Goal: Information Seeking & Learning: Learn about a topic

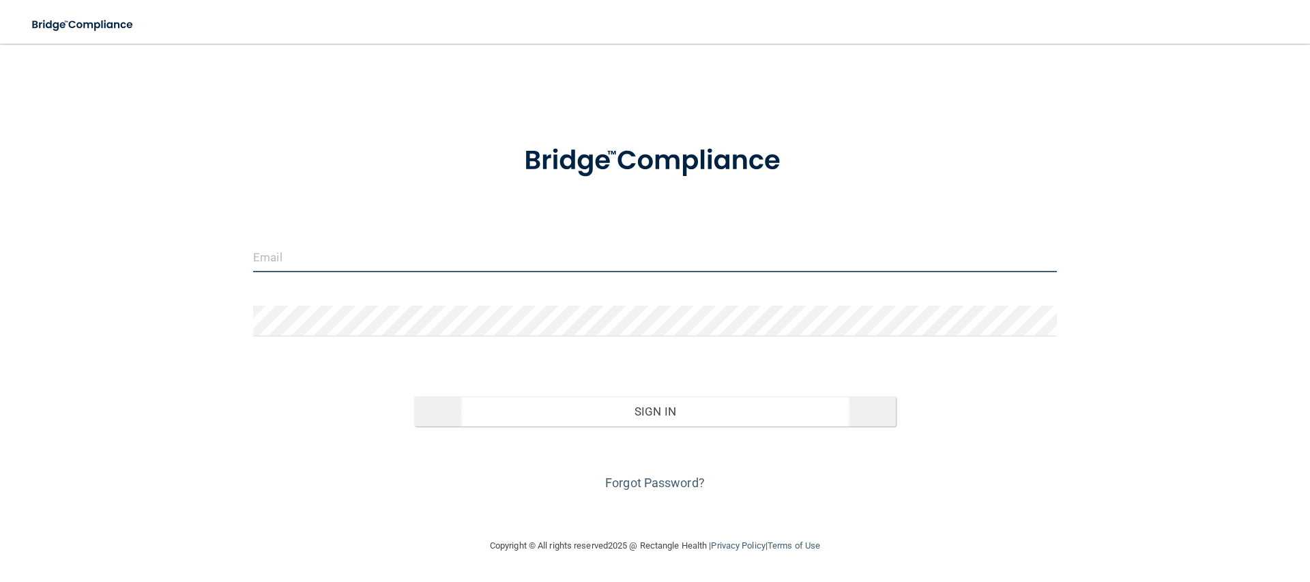
type input "[EMAIL_ADDRESS][DOMAIN_NAME]"
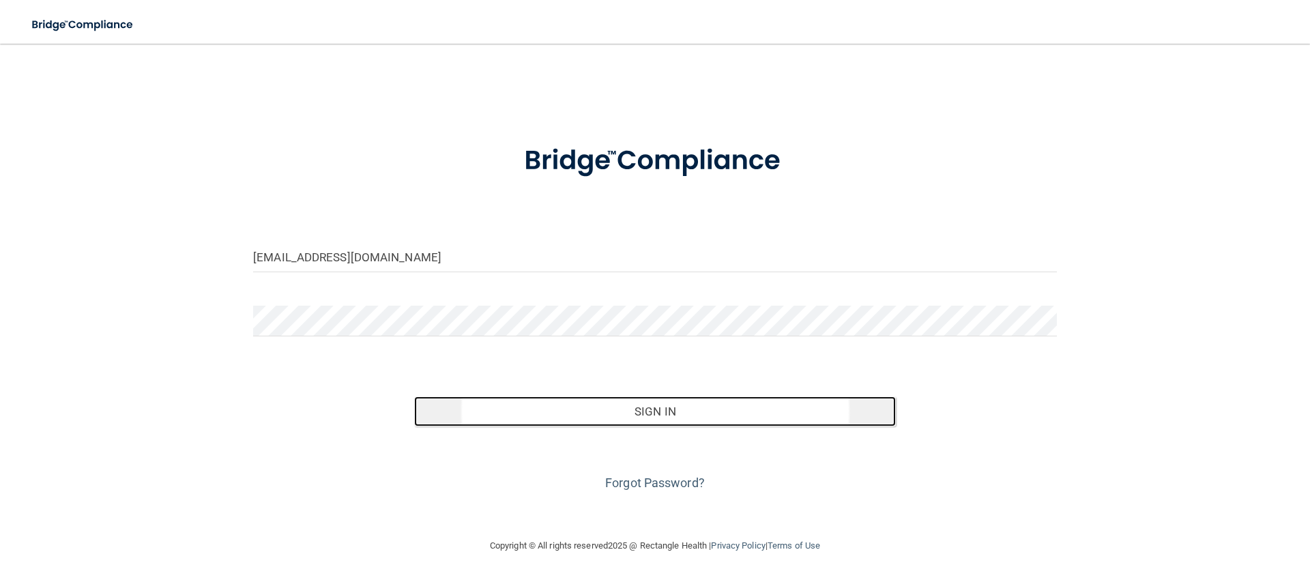
click at [529, 422] on button "Sign In" at bounding box center [655, 411] width 482 height 30
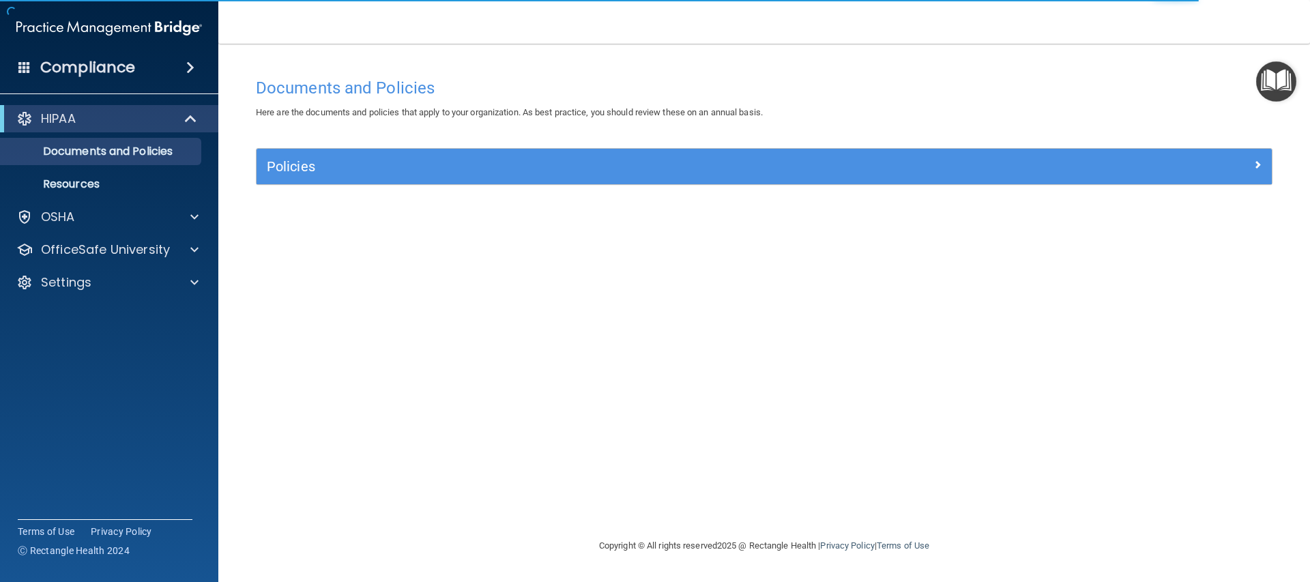
click at [1289, 75] on img "Open Resource Center" at bounding box center [1276, 81] width 40 height 40
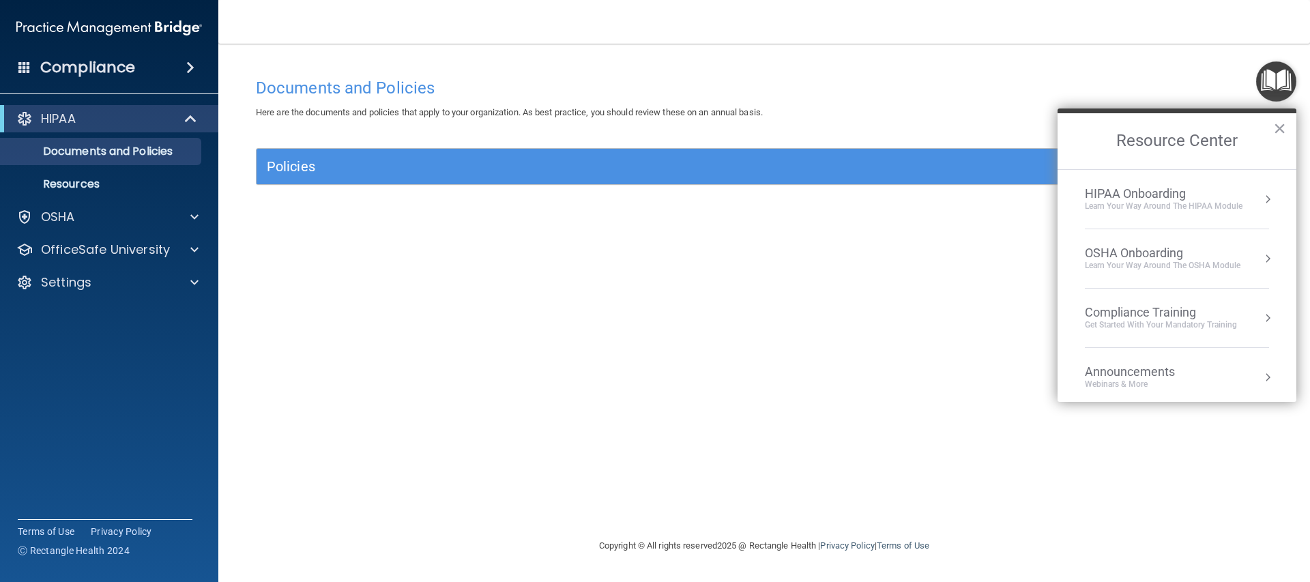
click at [1191, 192] on div "HIPAA Onboarding" at bounding box center [1164, 193] width 158 height 15
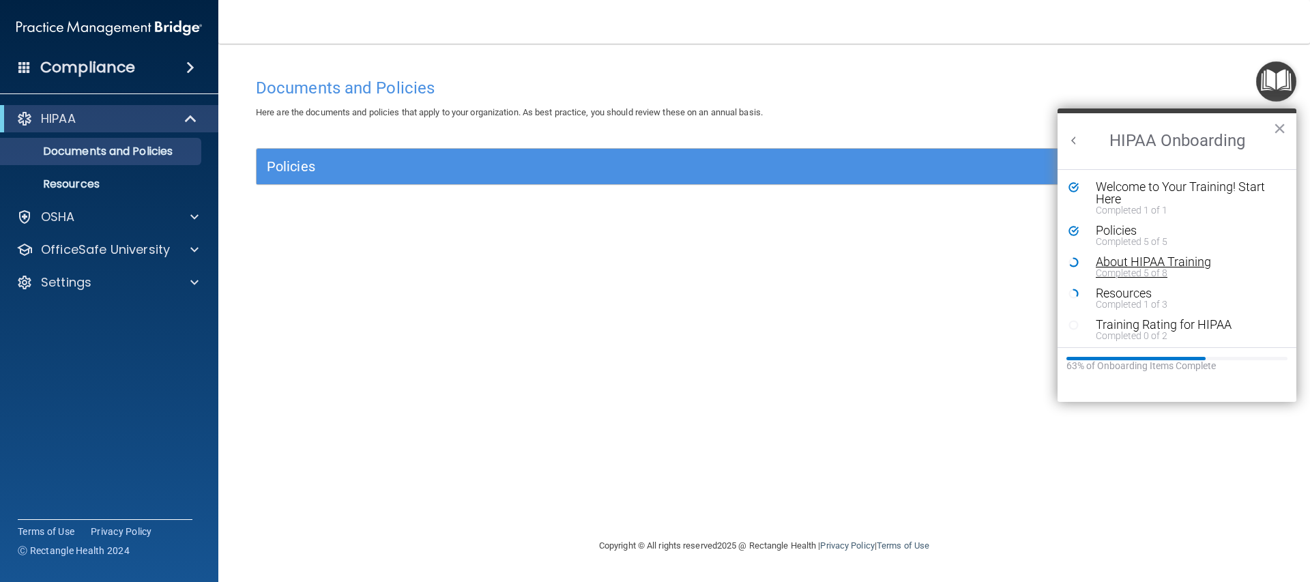
click at [1146, 261] on div "About HIPAA Training" at bounding box center [1182, 262] width 173 height 12
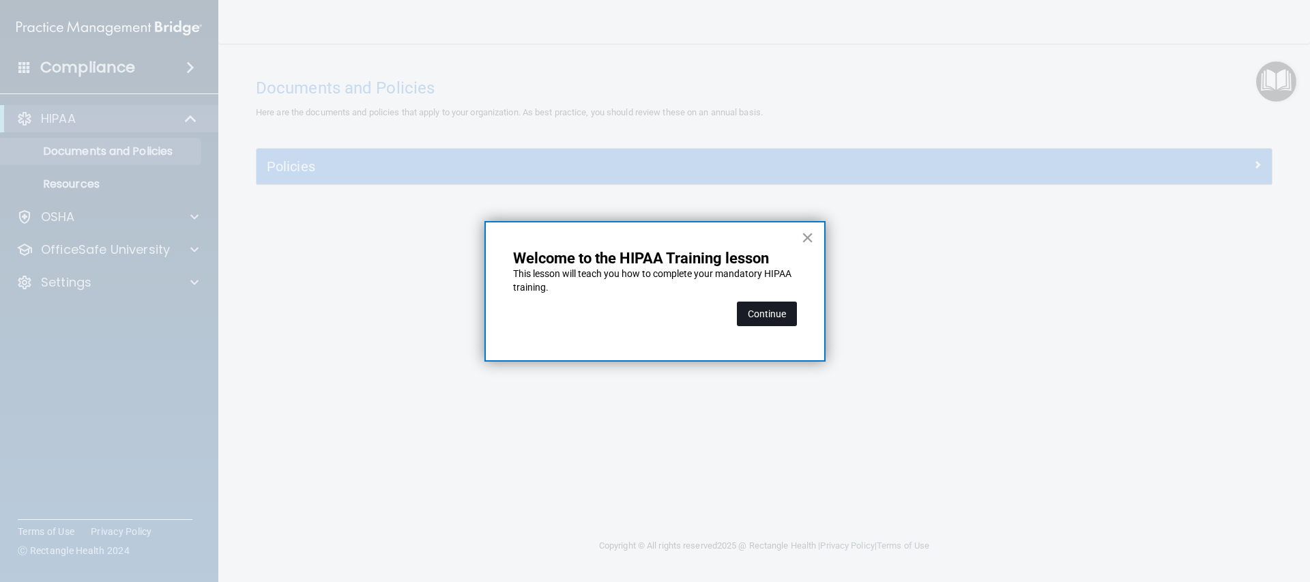
click at [765, 314] on button "Continue" at bounding box center [767, 314] width 60 height 25
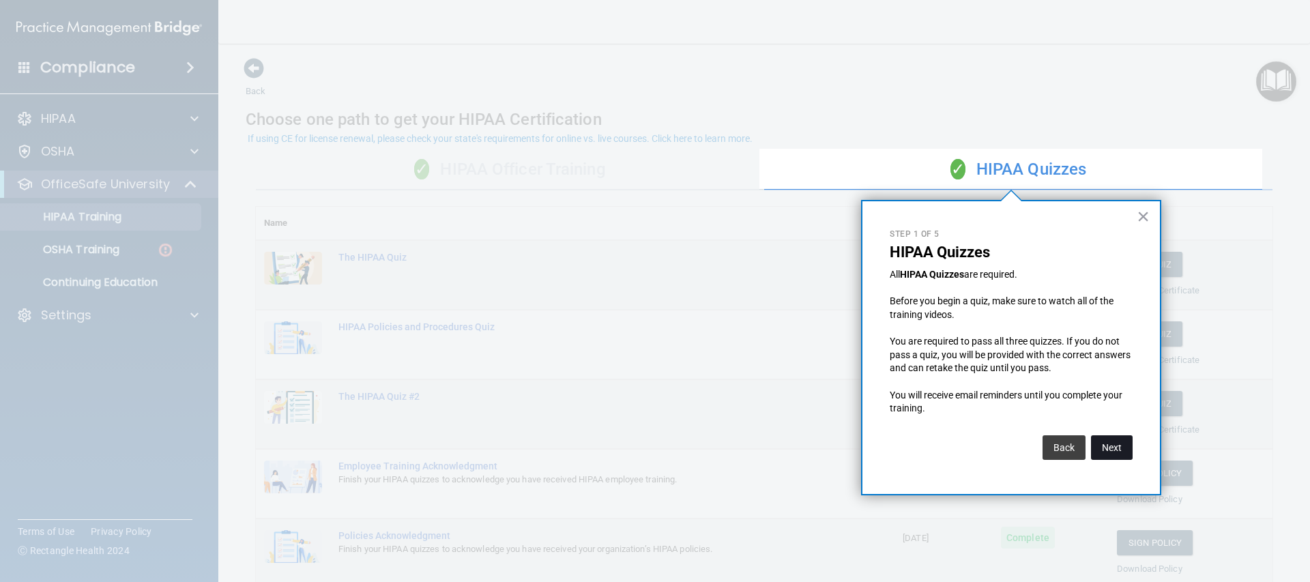
click at [1113, 445] on button "Next" at bounding box center [1112, 447] width 42 height 25
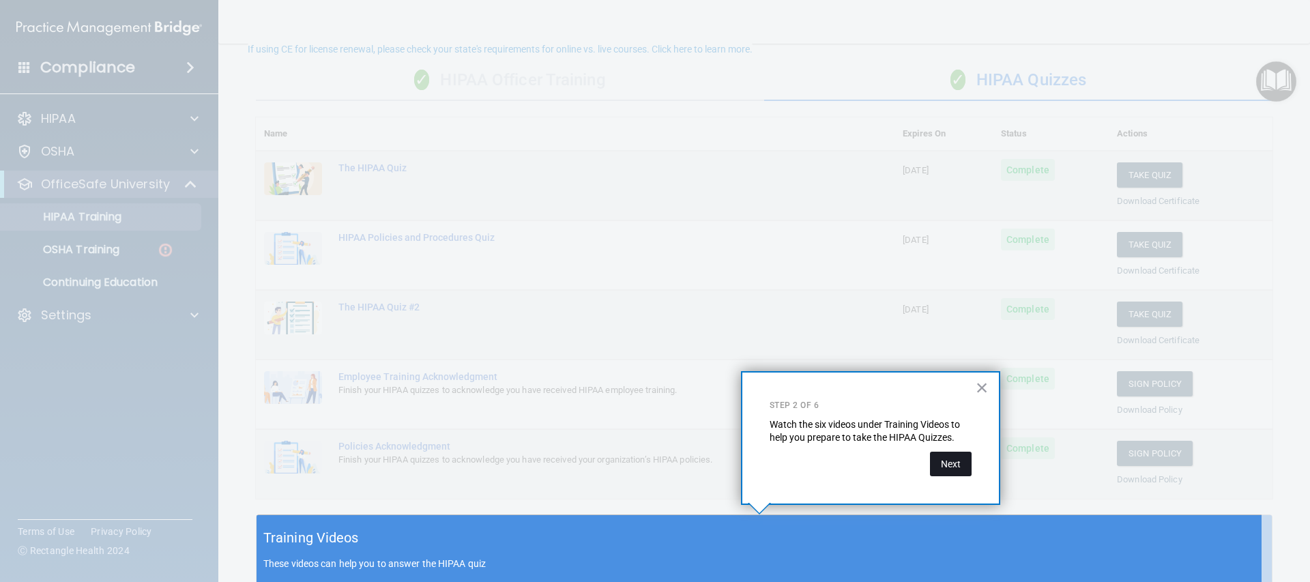
click at [967, 461] on button "Next" at bounding box center [951, 464] width 42 height 25
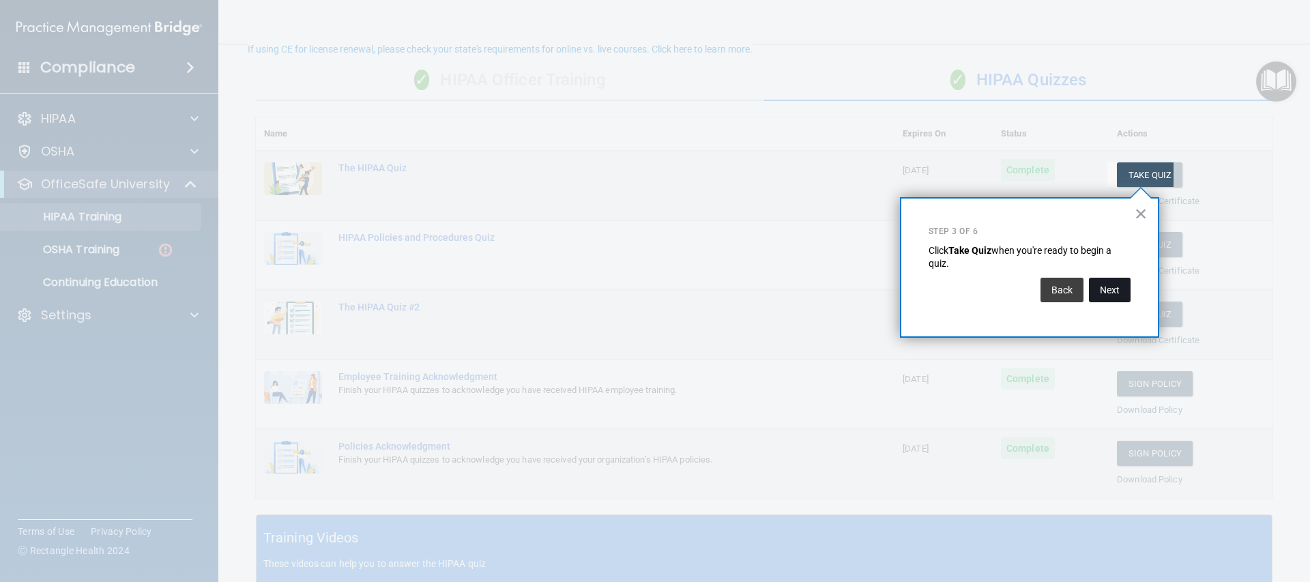
click at [1124, 293] on button "Next" at bounding box center [1110, 290] width 42 height 25
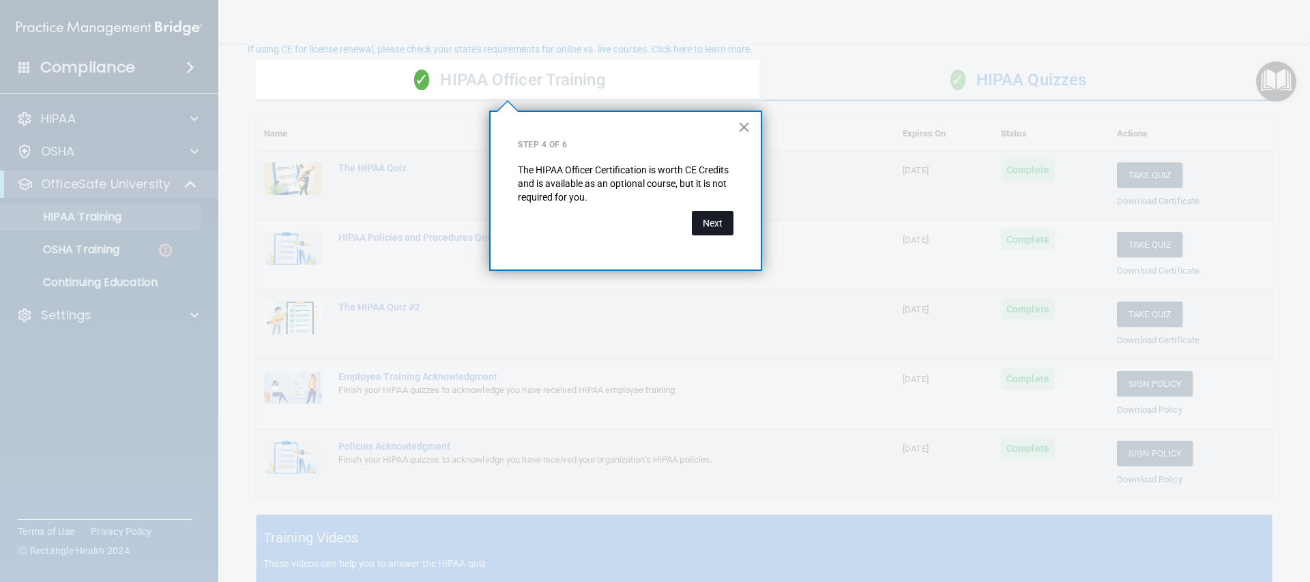
click at [722, 222] on button "Next" at bounding box center [713, 223] width 42 height 25
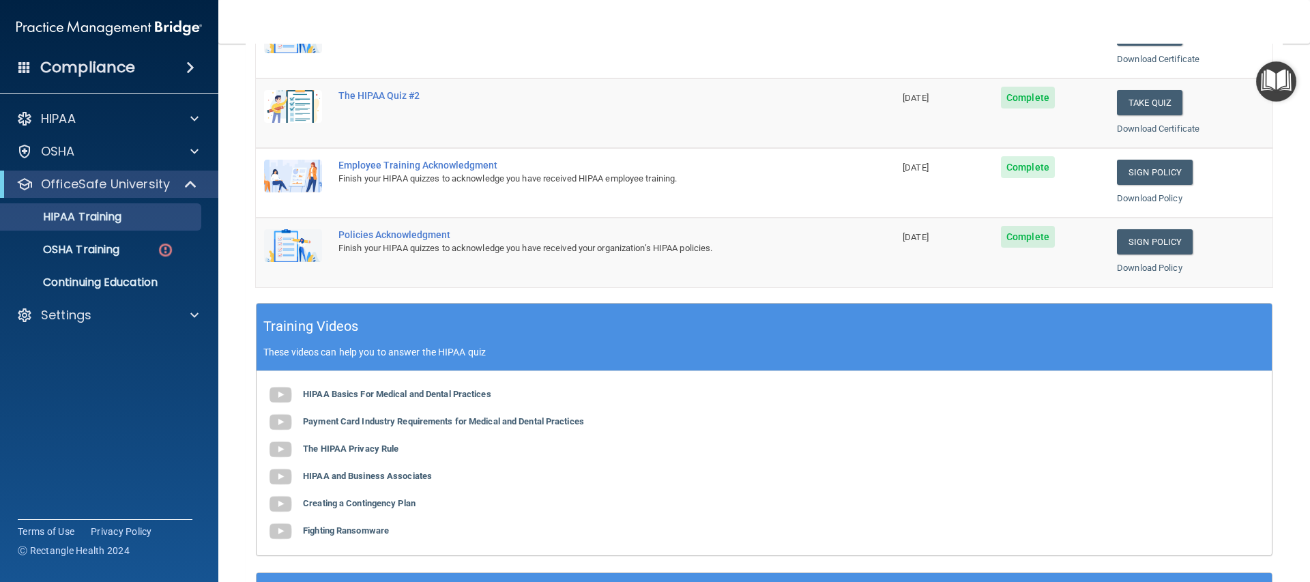
scroll to position [0, 0]
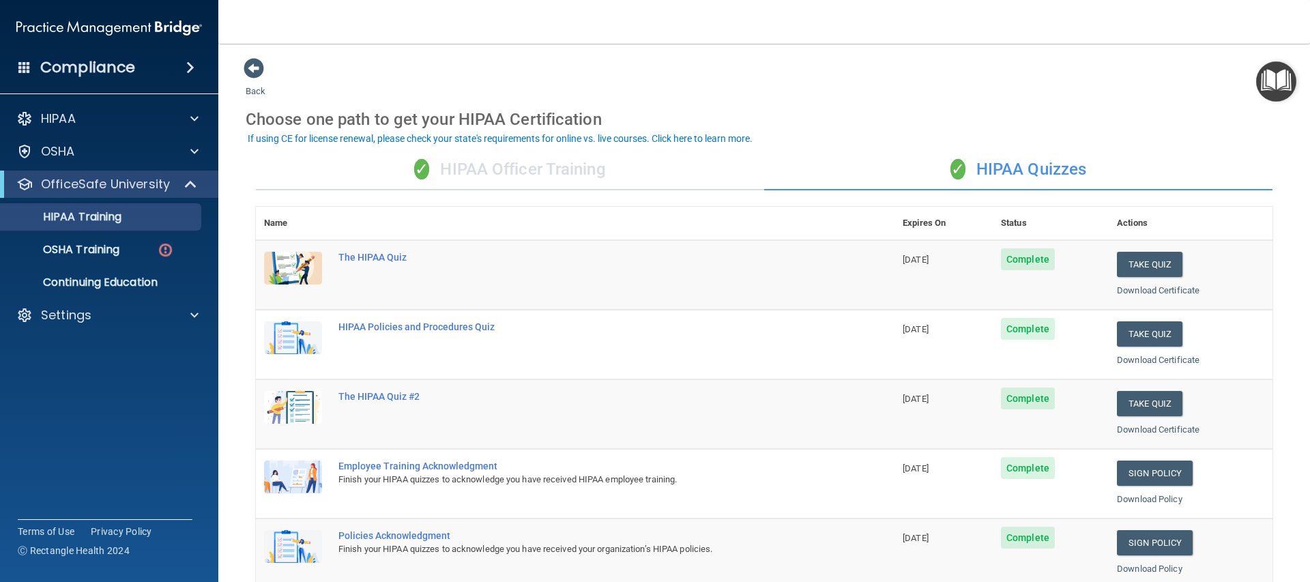
click at [554, 180] on div "✓ HIPAA Officer Training" at bounding box center [510, 169] width 508 height 41
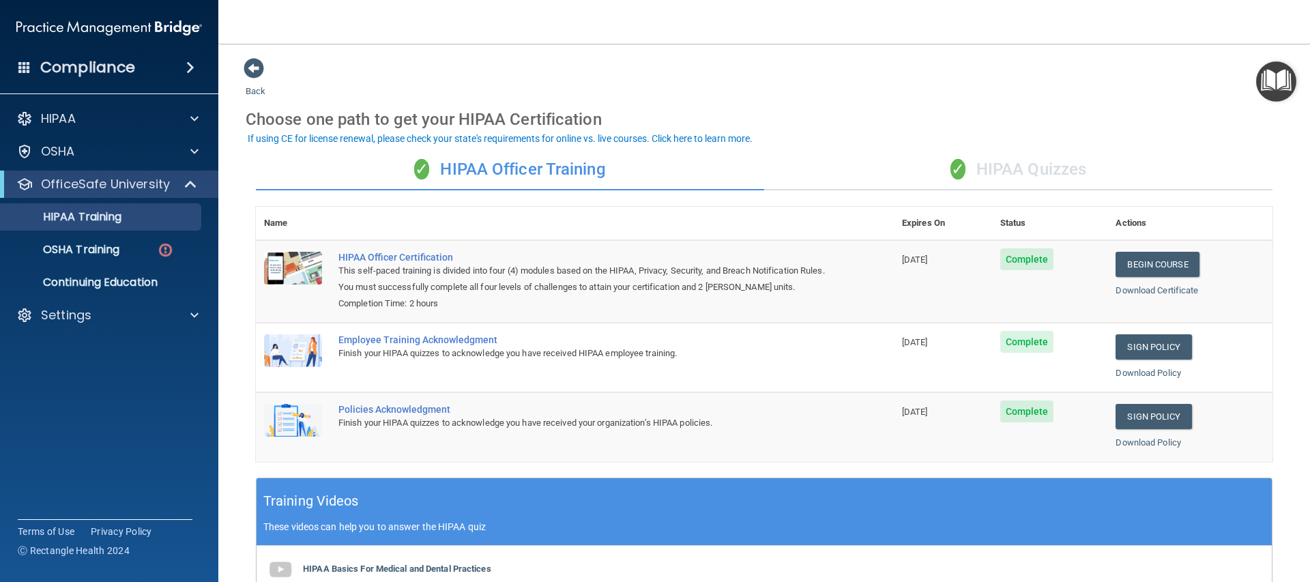
click at [1268, 83] on img "Open Resource Center" at bounding box center [1276, 81] width 40 height 40
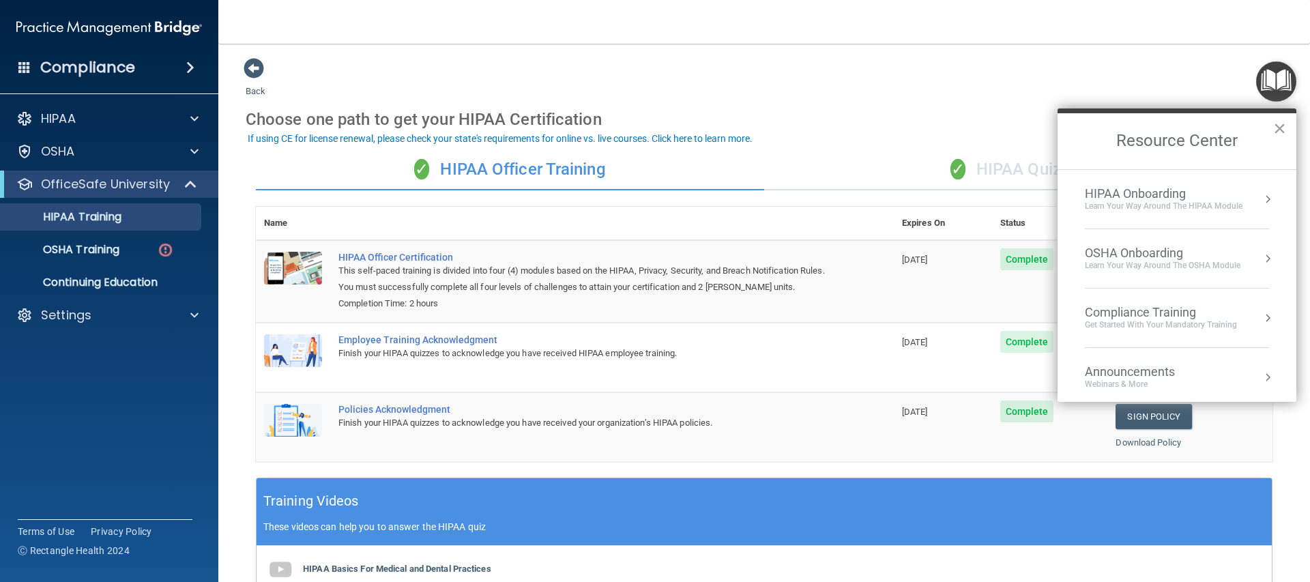
click at [1213, 199] on div "HIPAA Onboarding" at bounding box center [1164, 193] width 158 height 15
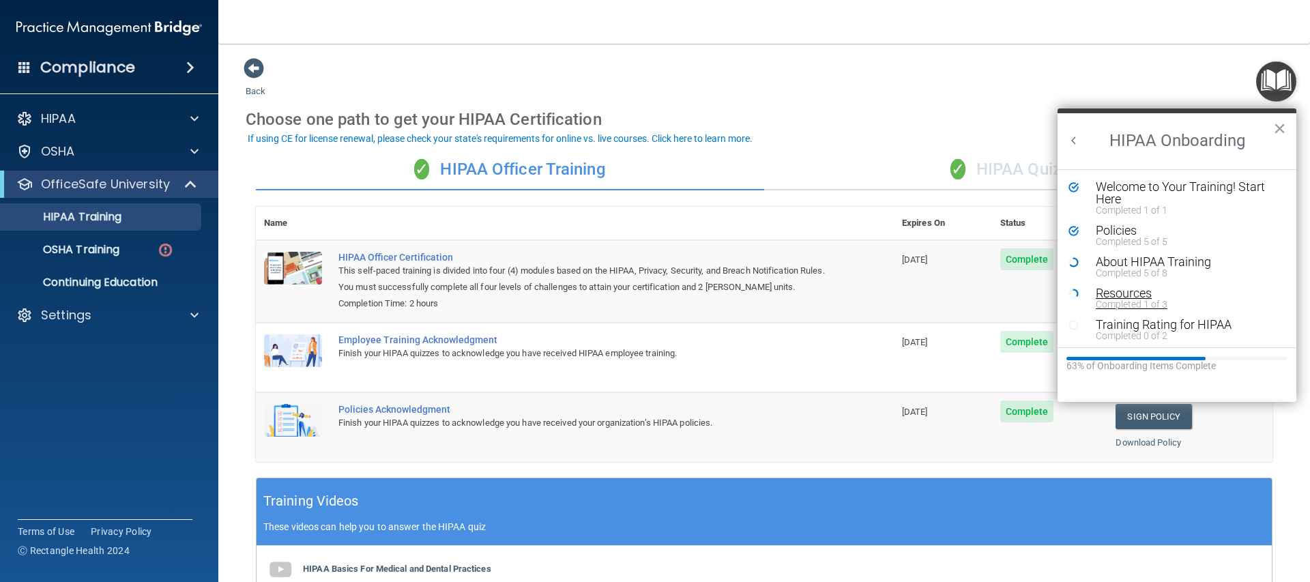
click at [1102, 289] on div "Resources" at bounding box center [1182, 293] width 173 height 12
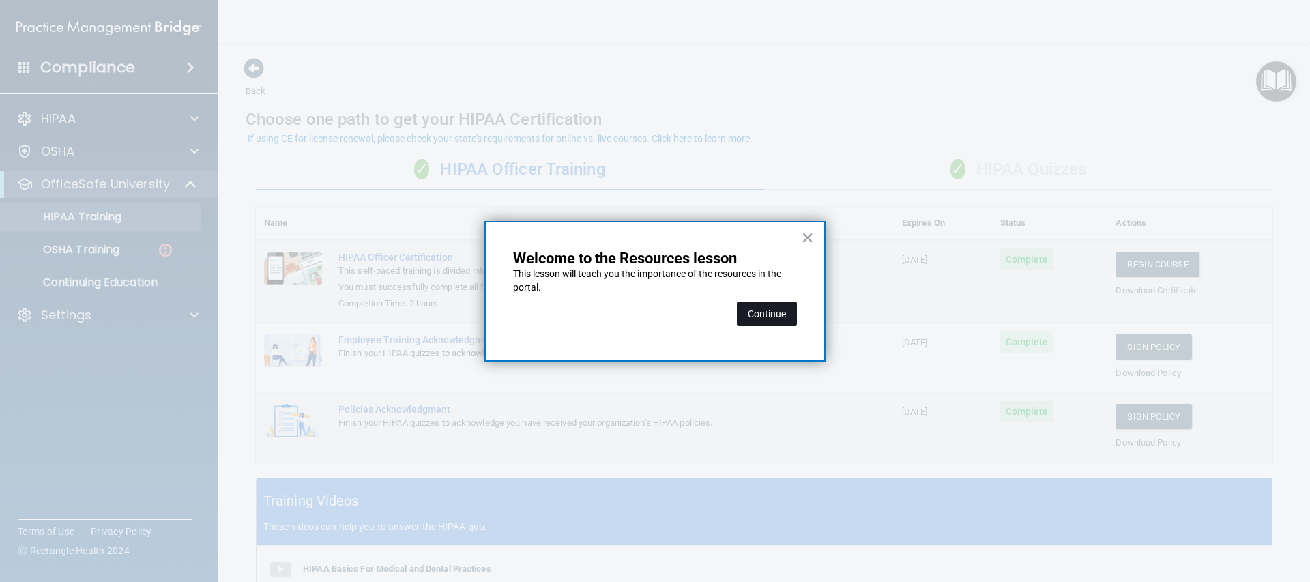
click at [773, 318] on button "Continue" at bounding box center [767, 314] width 60 height 25
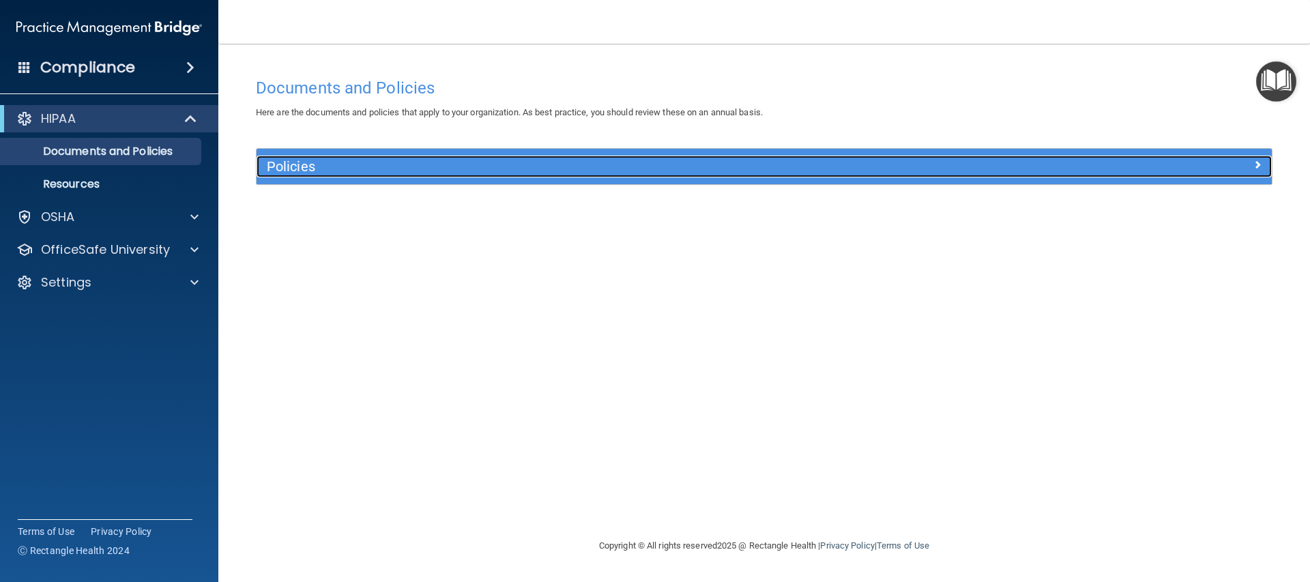
click at [1255, 166] on span at bounding box center [1257, 164] width 8 height 16
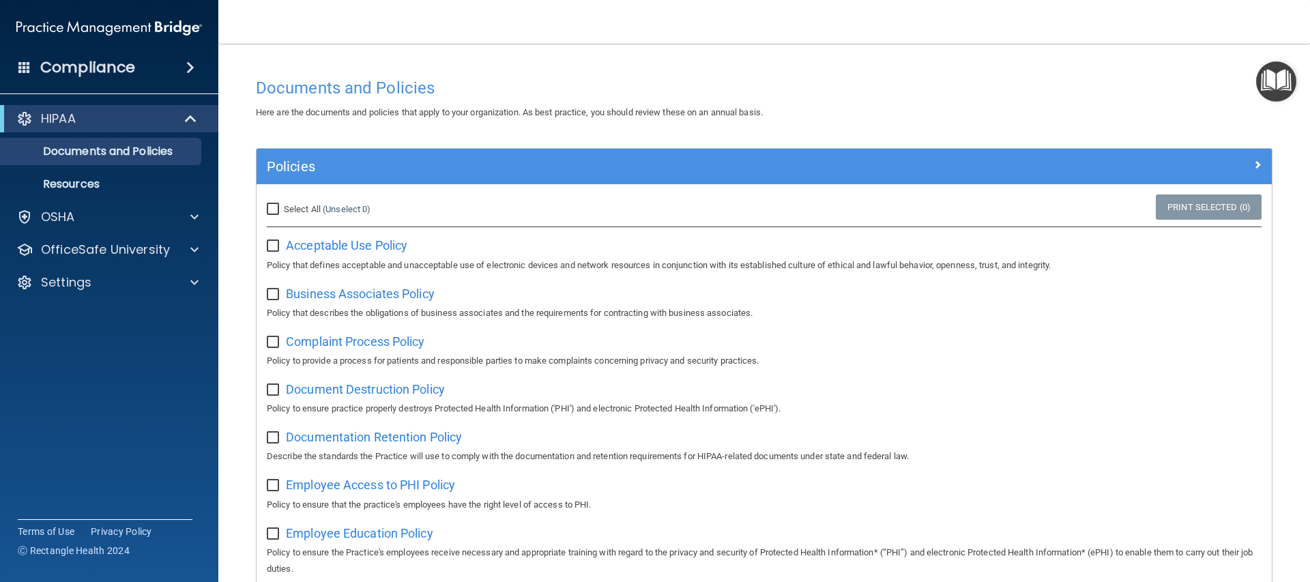
click at [1287, 79] on img "Open Resource Center" at bounding box center [1276, 81] width 40 height 40
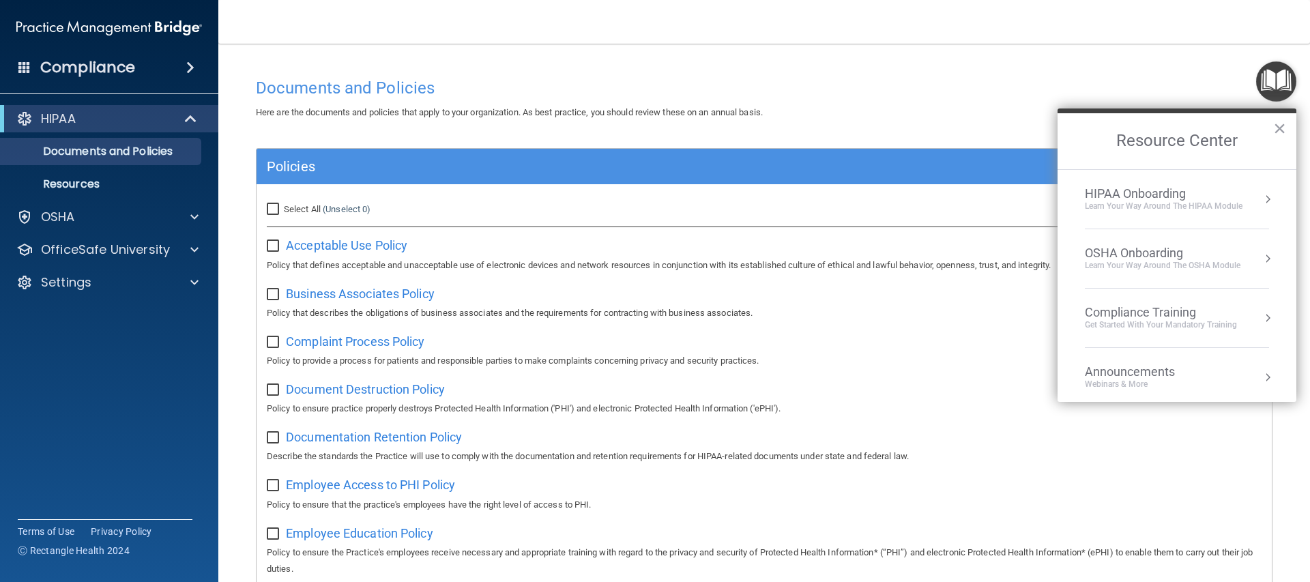
click at [1236, 195] on div "HIPAA Onboarding" at bounding box center [1164, 193] width 158 height 15
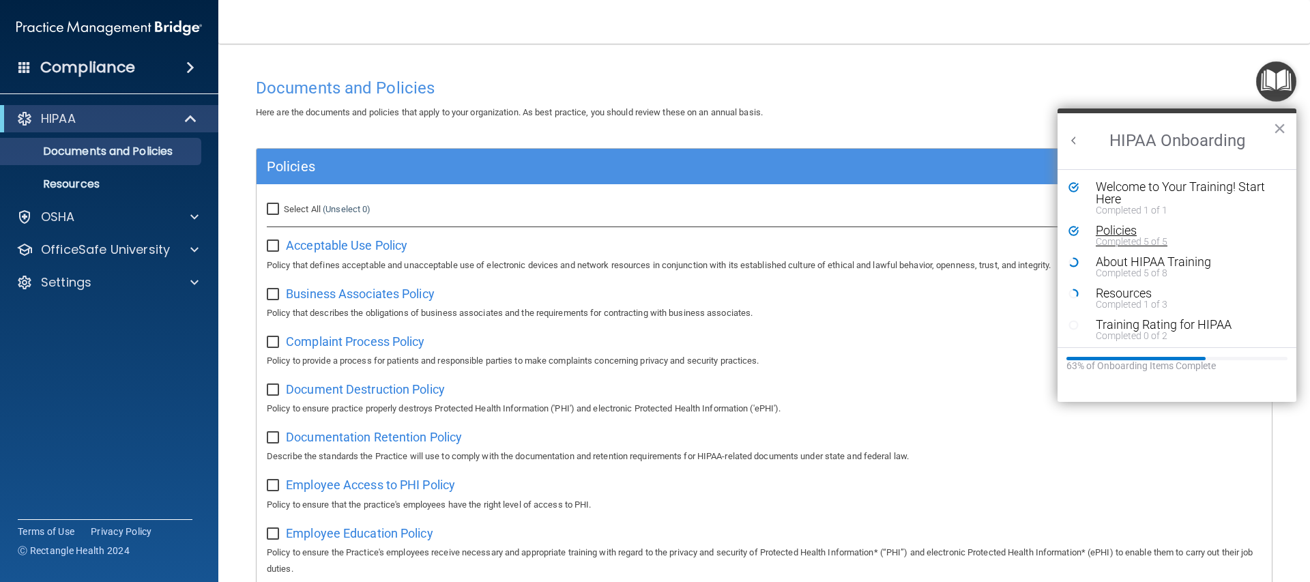
drag, startPoint x: 1130, startPoint y: 254, endPoint x: 1135, endPoint y: 243, distance: 12.3
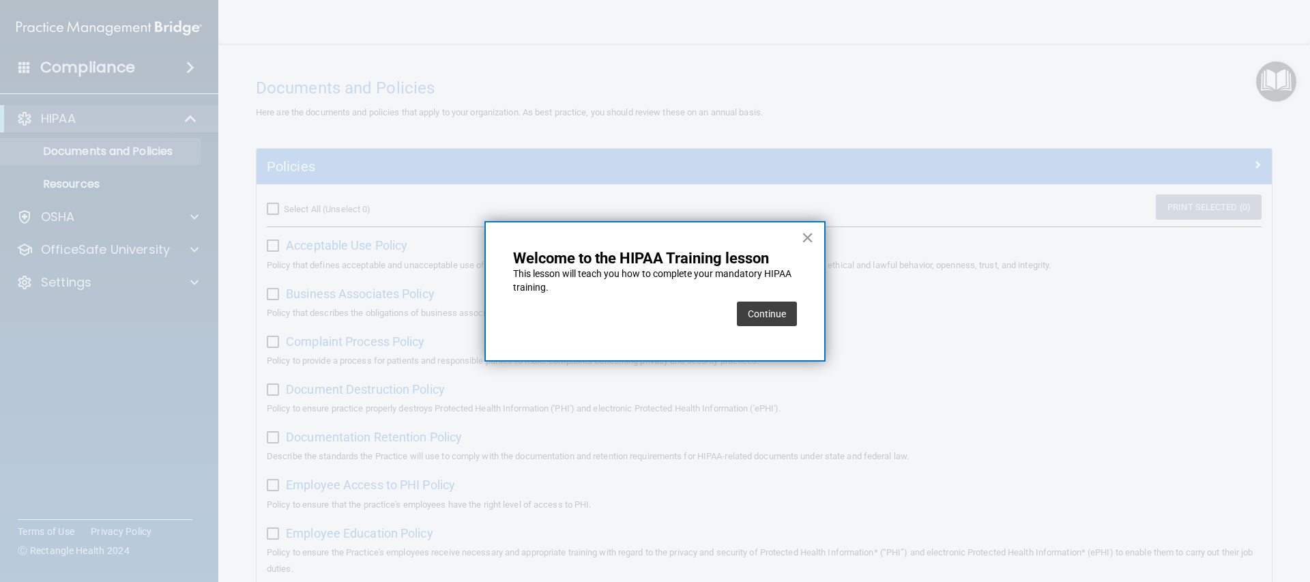
click at [805, 233] on button "×" at bounding box center [807, 238] width 13 height 22
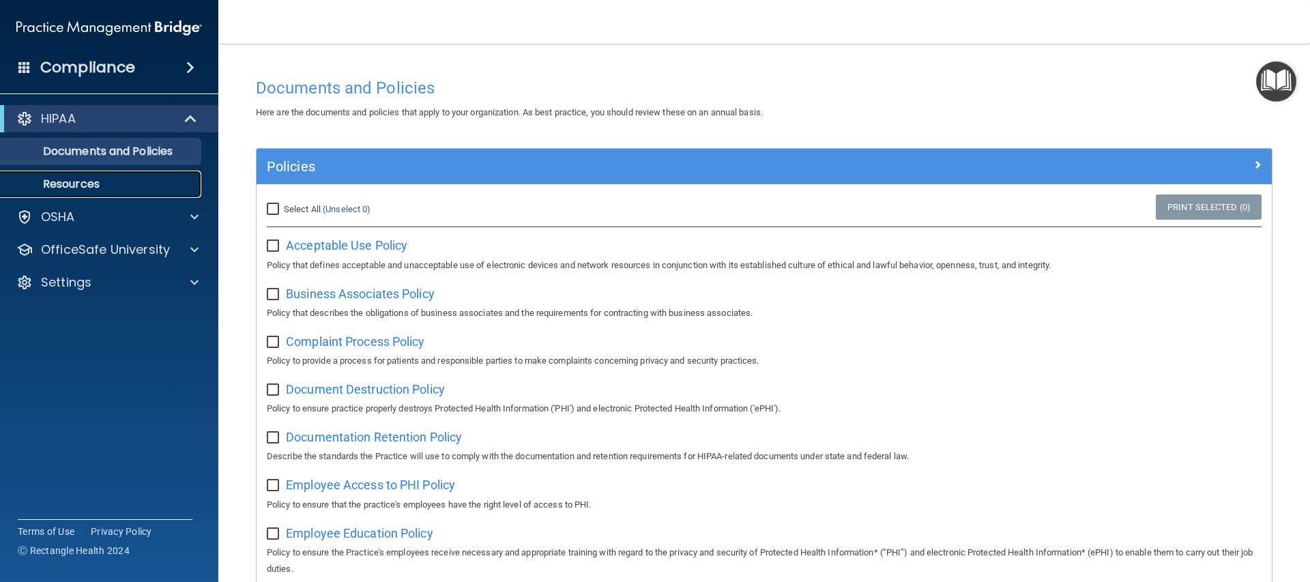
click at [66, 186] on p "Resources" at bounding box center [102, 184] width 186 height 14
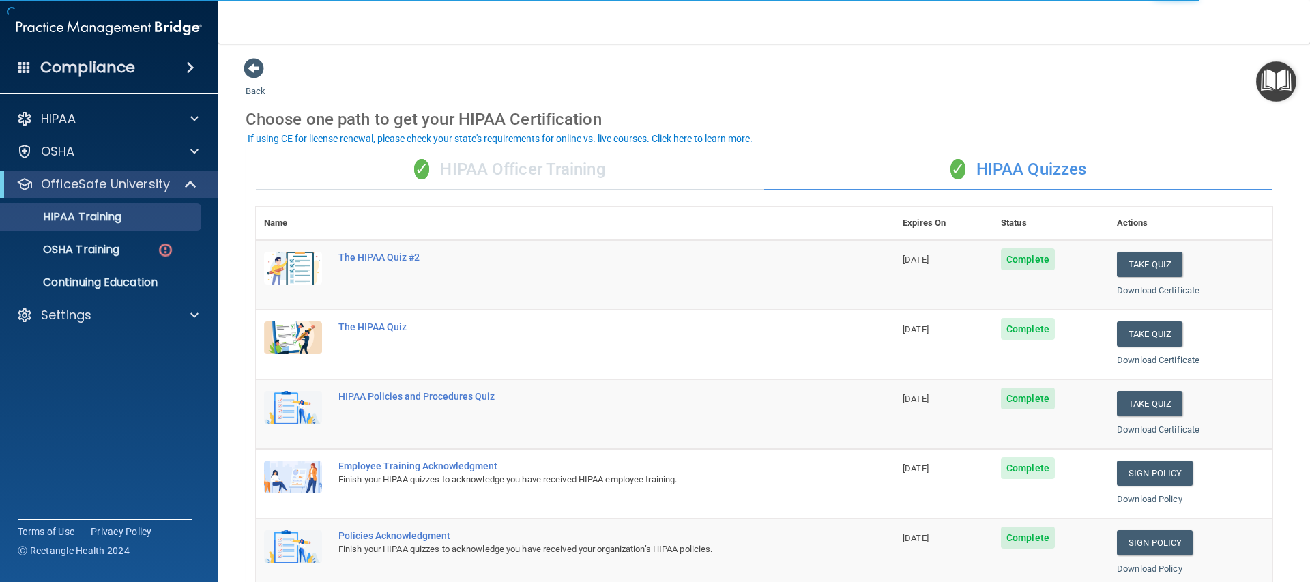
click at [1270, 78] on img "Open Resource Center" at bounding box center [1276, 81] width 40 height 40
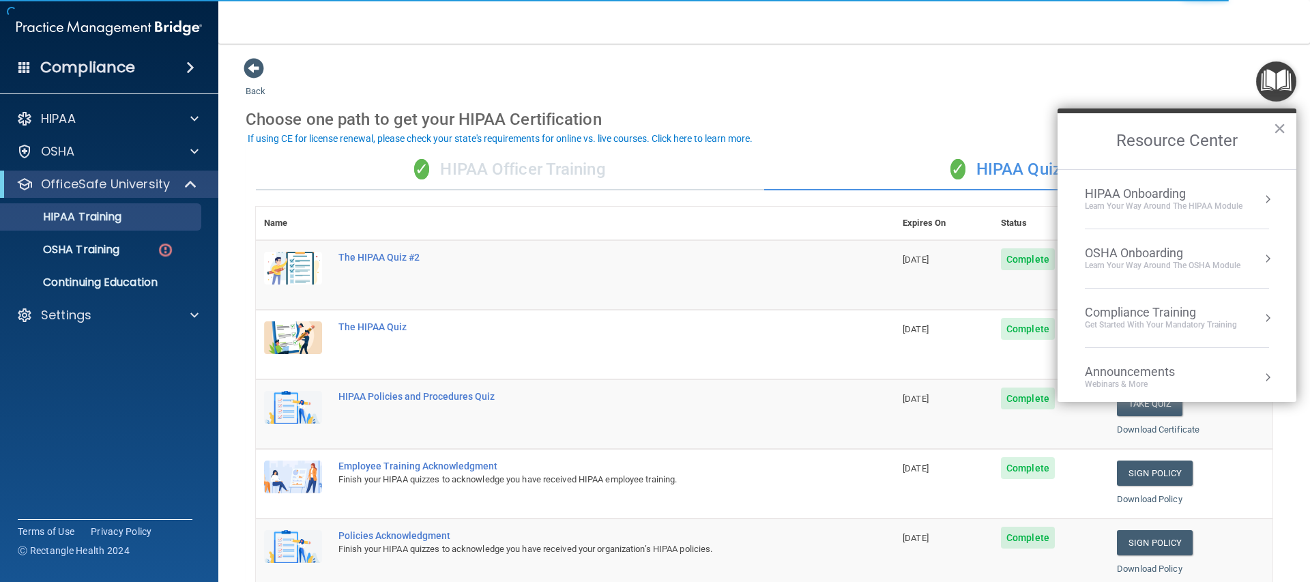
click at [1145, 189] on div "HIPAA Onboarding" at bounding box center [1164, 193] width 158 height 15
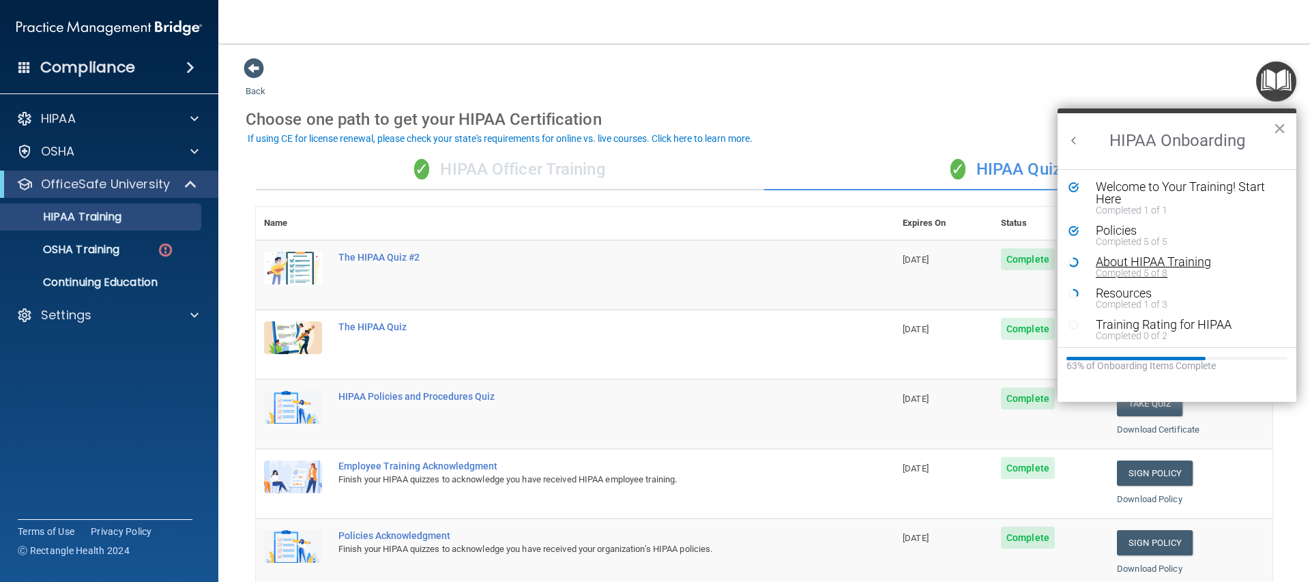
click at [1140, 273] on div "Completed 5 of 8" at bounding box center [1182, 273] width 173 height 10
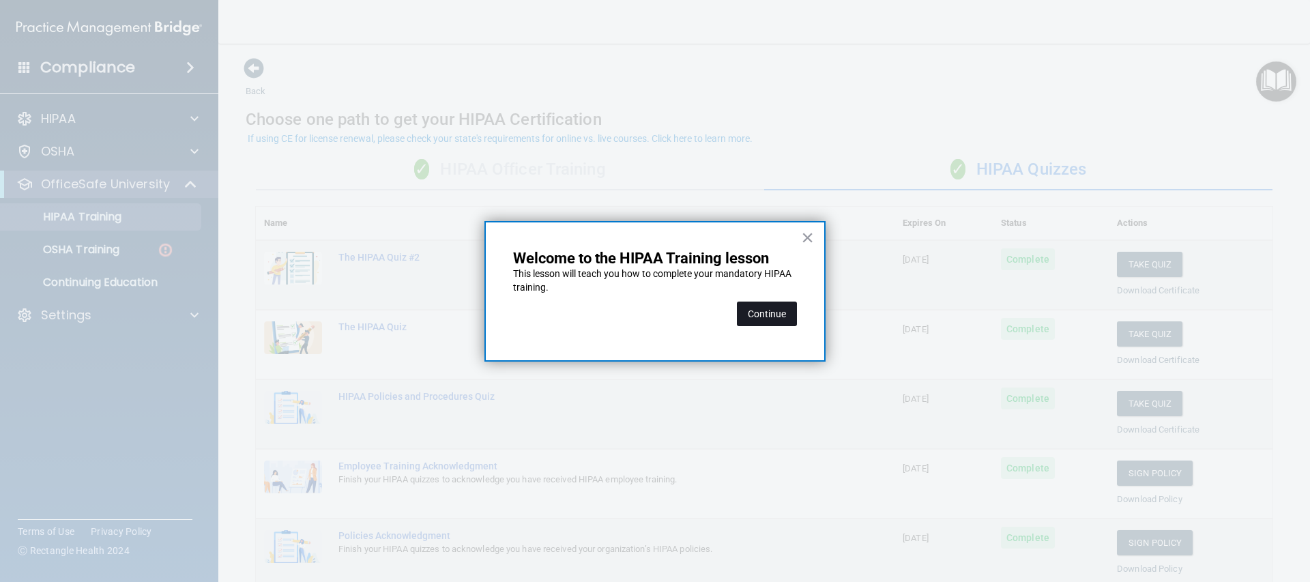
click at [764, 314] on button "Continue" at bounding box center [767, 314] width 60 height 25
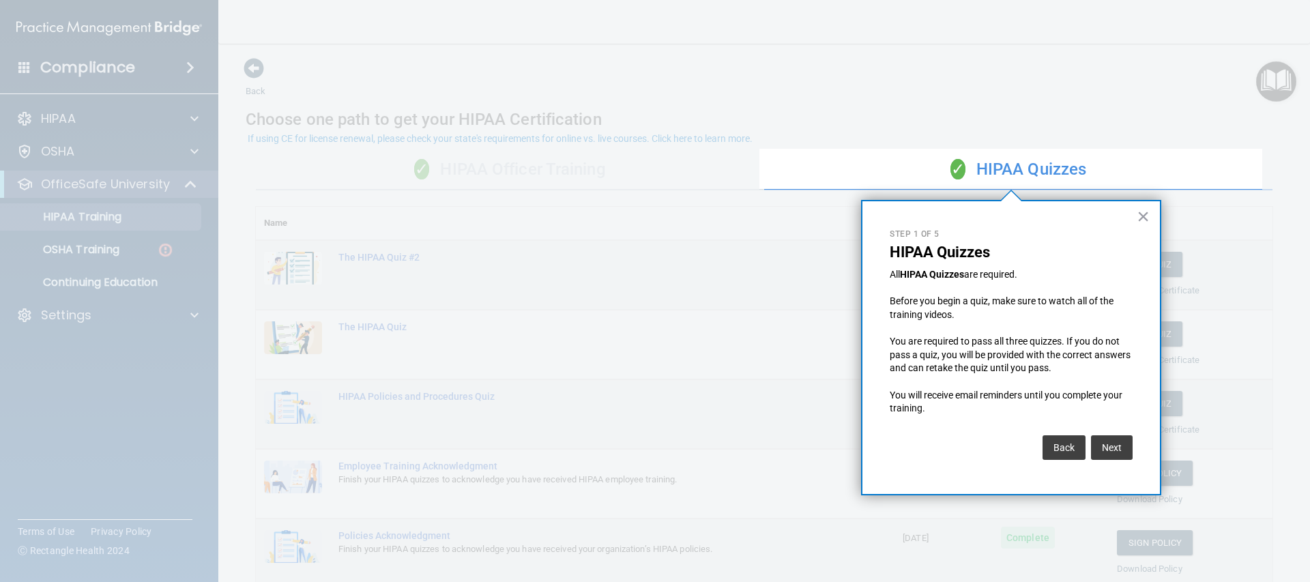
click at [1177, 128] on div at bounding box center [1010, 74] width 503 height 149
click at [1150, 209] on div "× Step 1 of 5 HIPAA Quizzes All HIPAA Quizzes are required. Before you begin a …" at bounding box center [1011, 347] width 300 height 295
click at [1145, 216] on button "×" at bounding box center [1143, 216] width 13 height 22
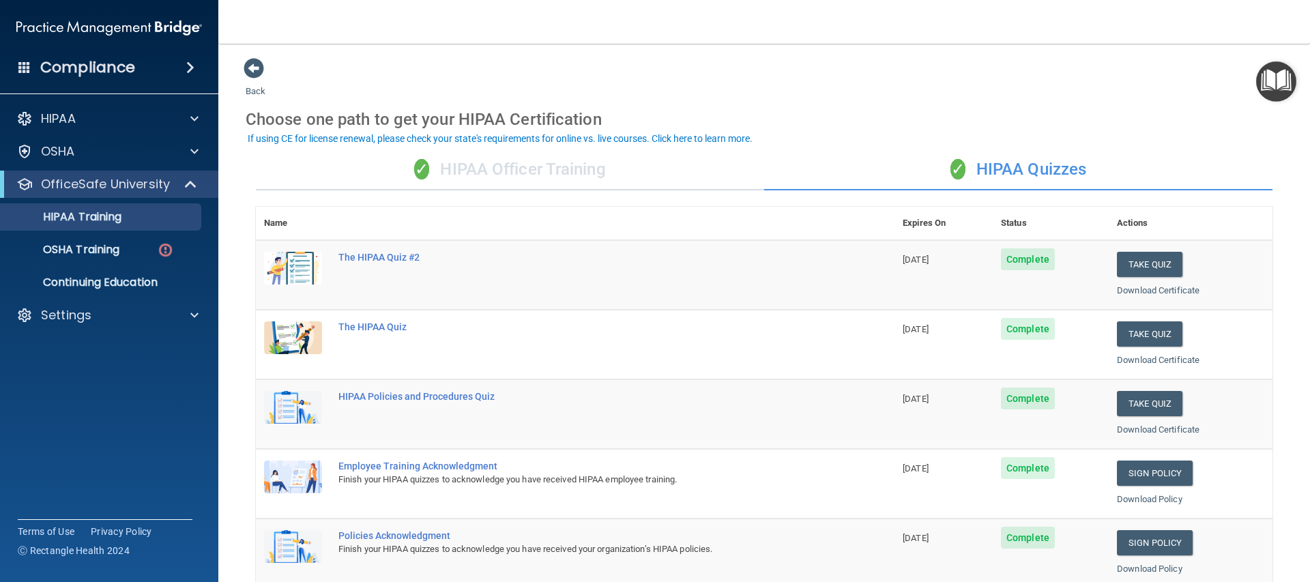
click at [1288, 87] on img "Open Resource Center" at bounding box center [1276, 81] width 40 height 40
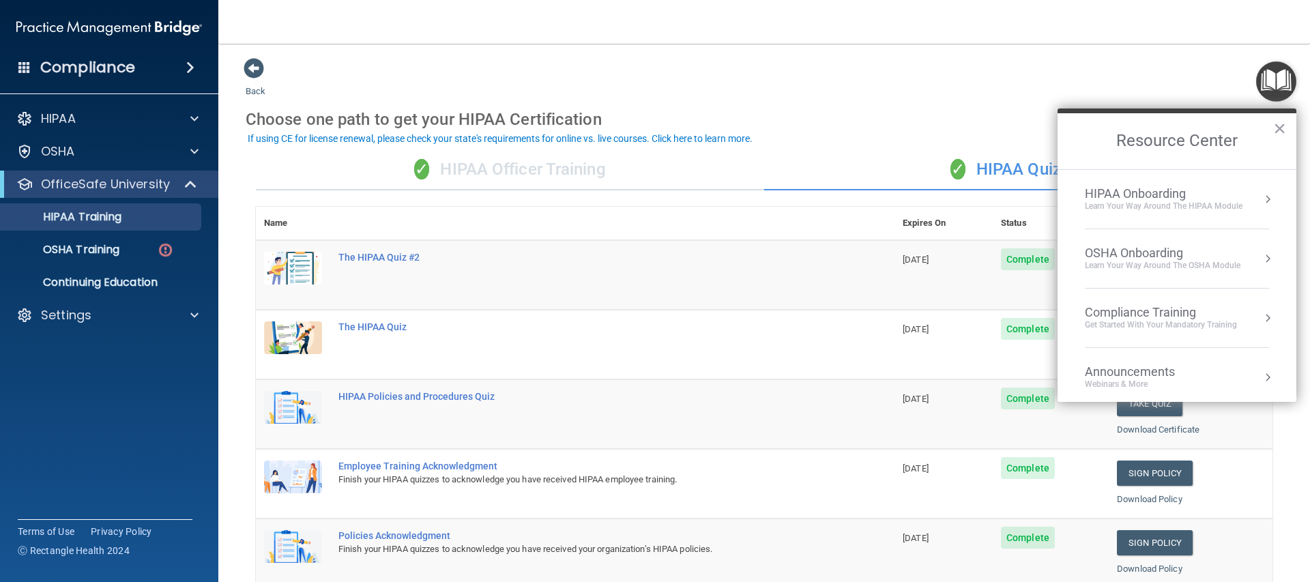
click at [1184, 171] on li "HIPAA Onboarding Learn Your Way around the HIPAA module" at bounding box center [1177, 199] width 184 height 59
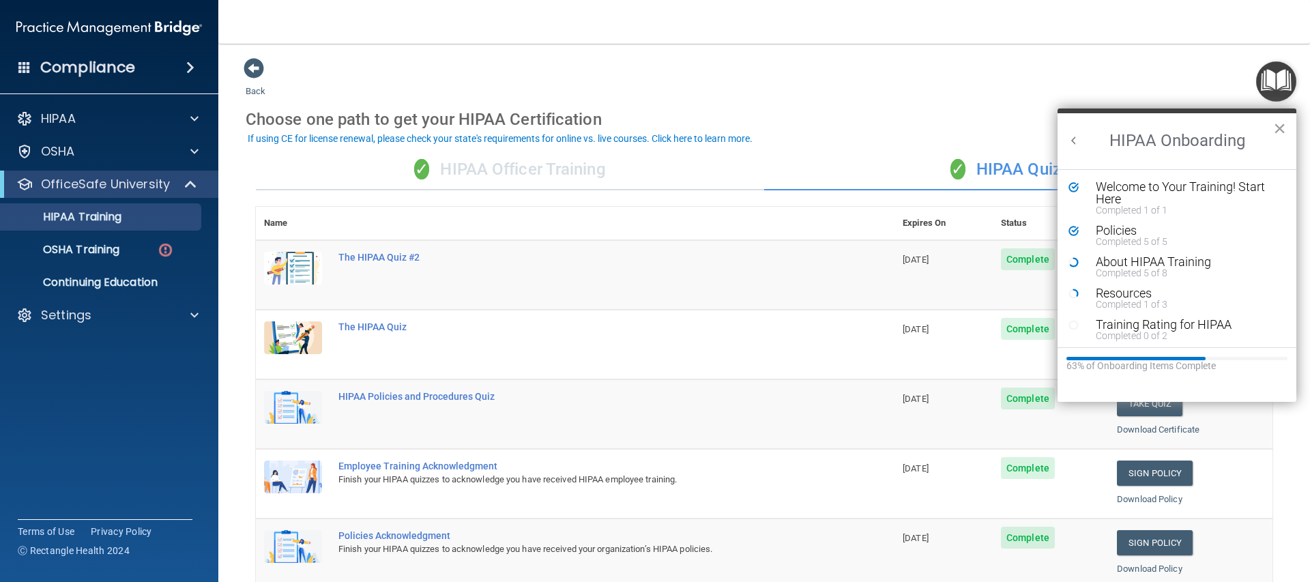
click at [560, 171] on div "✓ HIPAA Officer Training" at bounding box center [510, 169] width 508 height 41
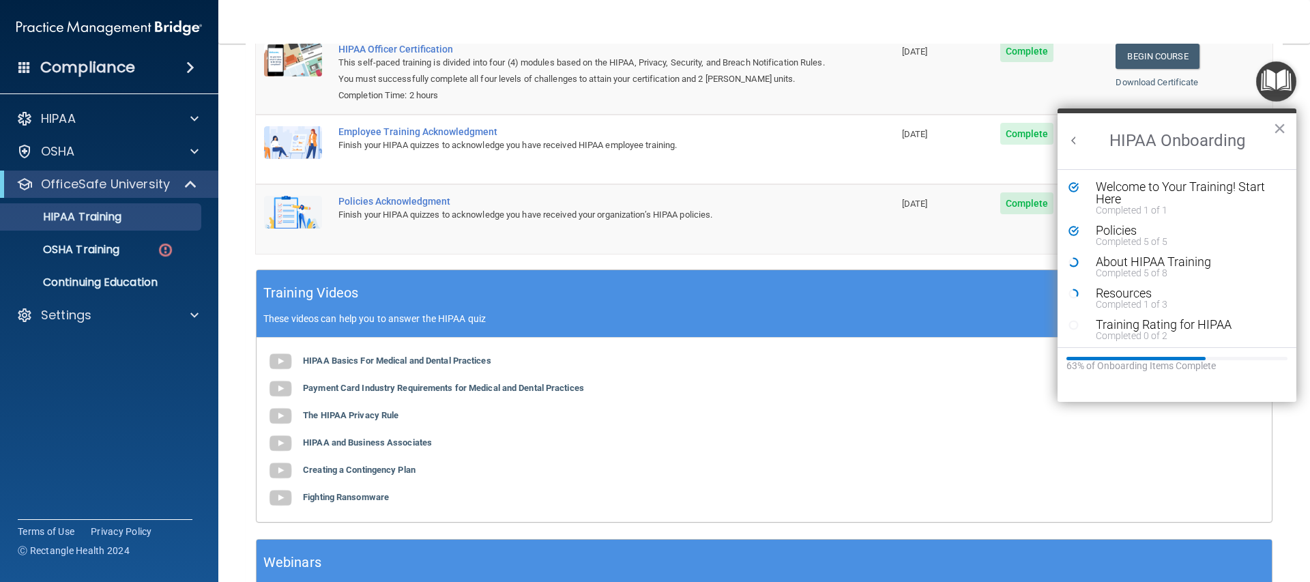
scroll to position [319, 0]
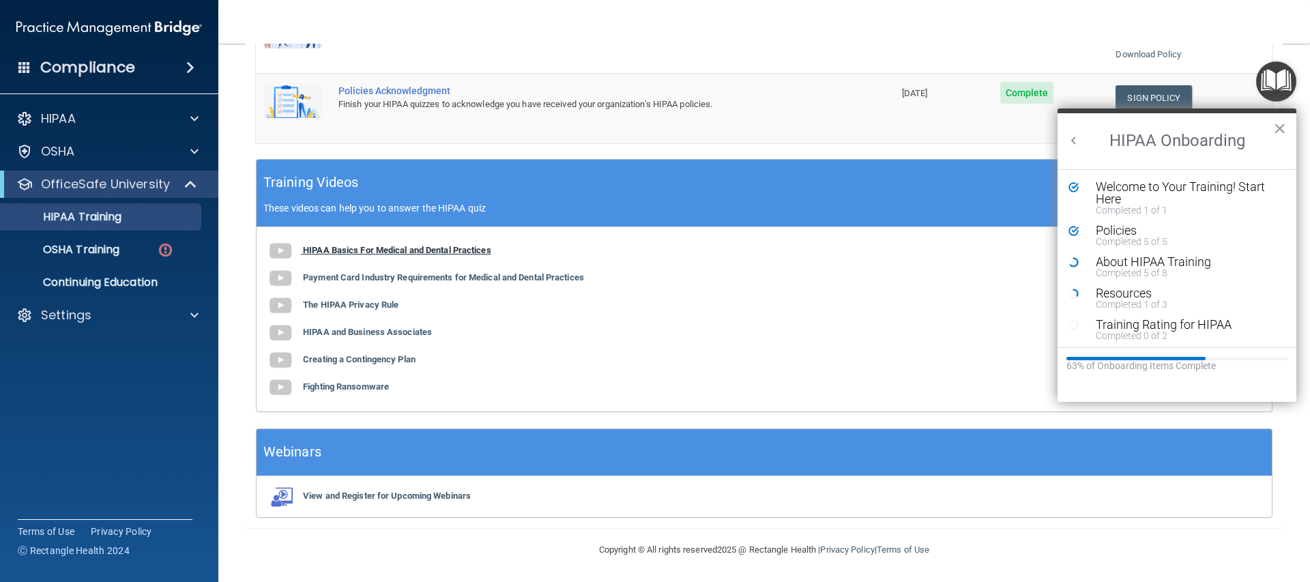
click at [419, 251] on b "HIPAA Basics For Medical and Dental Practices" at bounding box center [397, 250] width 188 height 10
click at [334, 280] on b "Payment Card Industry Requirements for Medical and Dental Practices" at bounding box center [443, 277] width 281 height 10
click at [334, 306] on b "The HIPAA Privacy Rule" at bounding box center [351, 305] width 96 height 10
click at [373, 332] on b "HIPAA and Business Associates" at bounding box center [367, 332] width 129 height 10
click at [349, 358] on b "Creating a Contingency Plan" at bounding box center [359, 359] width 113 height 10
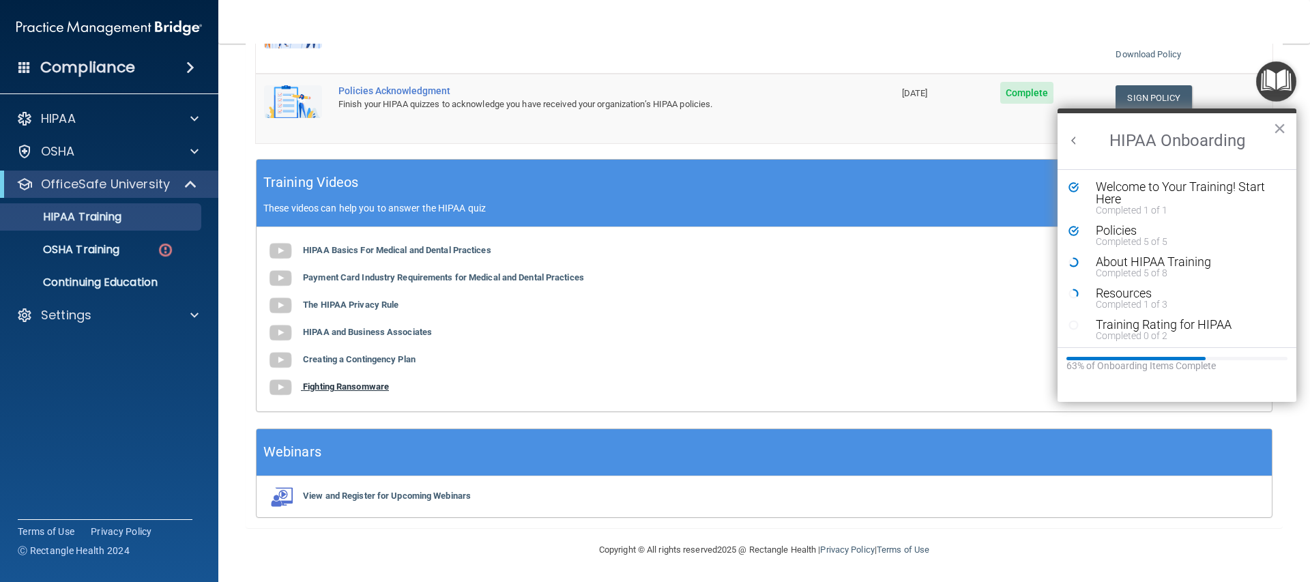
click at [362, 388] on b "Fighting Ransomware" at bounding box center [346, 386] width 86 height 10
click at [416, 492] on b "View and Register for Upcoming Webinars" at bounding box center [387, 496] width 168 height 10
